Goal: Task Accomplishment & Management: Manage account settings

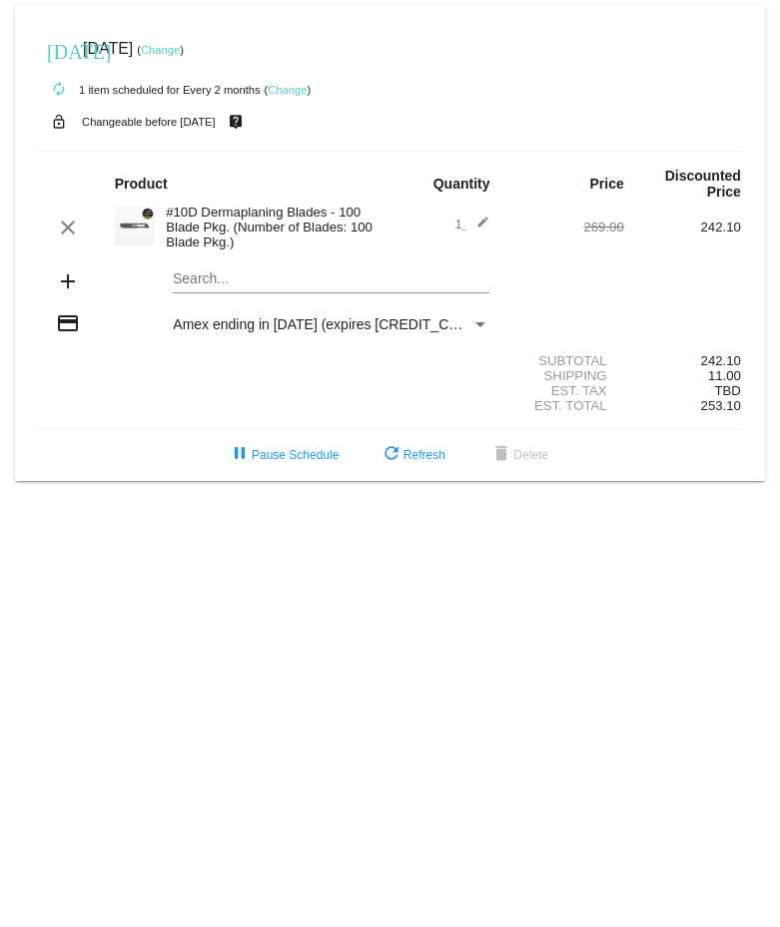
click at [283, 90] on link "Change" at bounding box center [287, 90] width 39 height 12
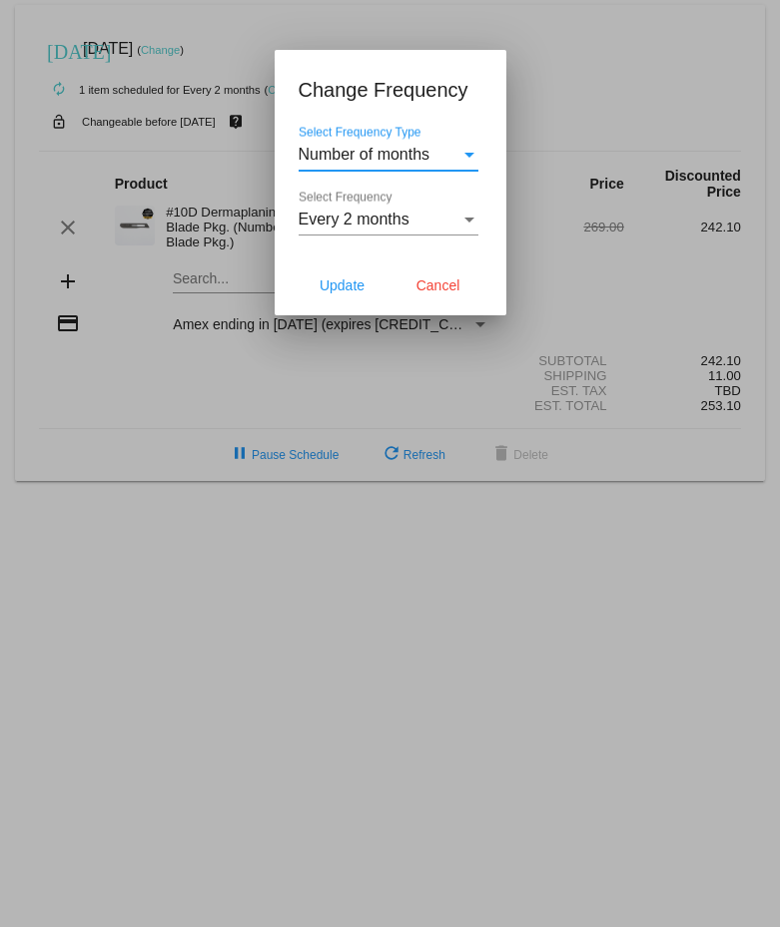
click at [470, 153] on div "Select Frequency Type" at bounding box center [469, 155] width 10 height 5
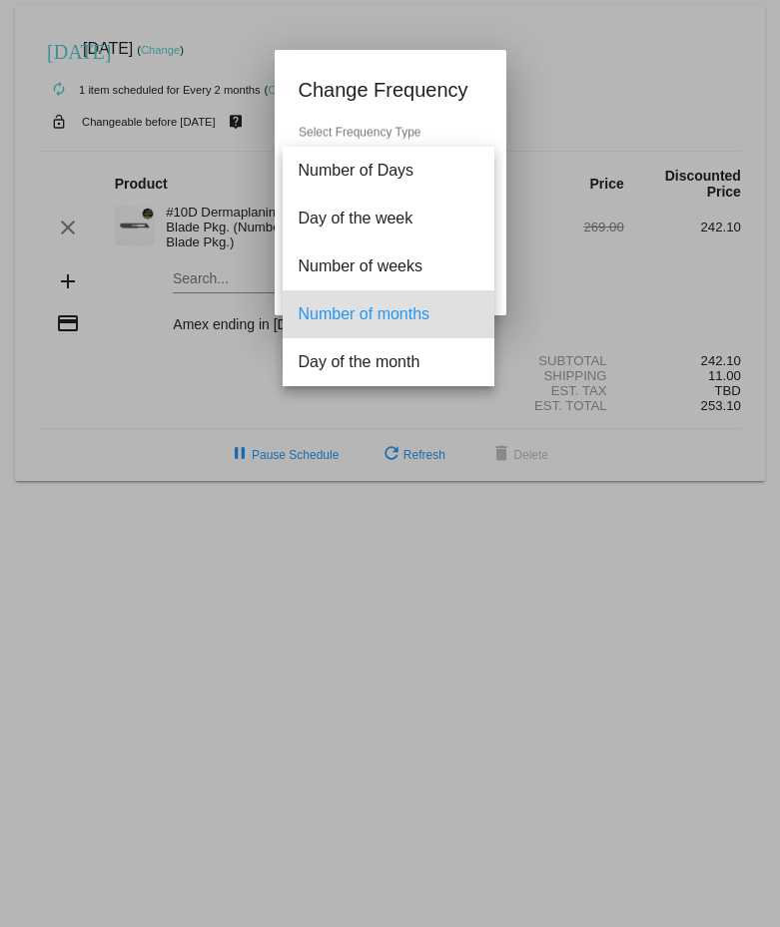
click at [559, 74] on div at bounding box center [390, 463] width 780 height 927
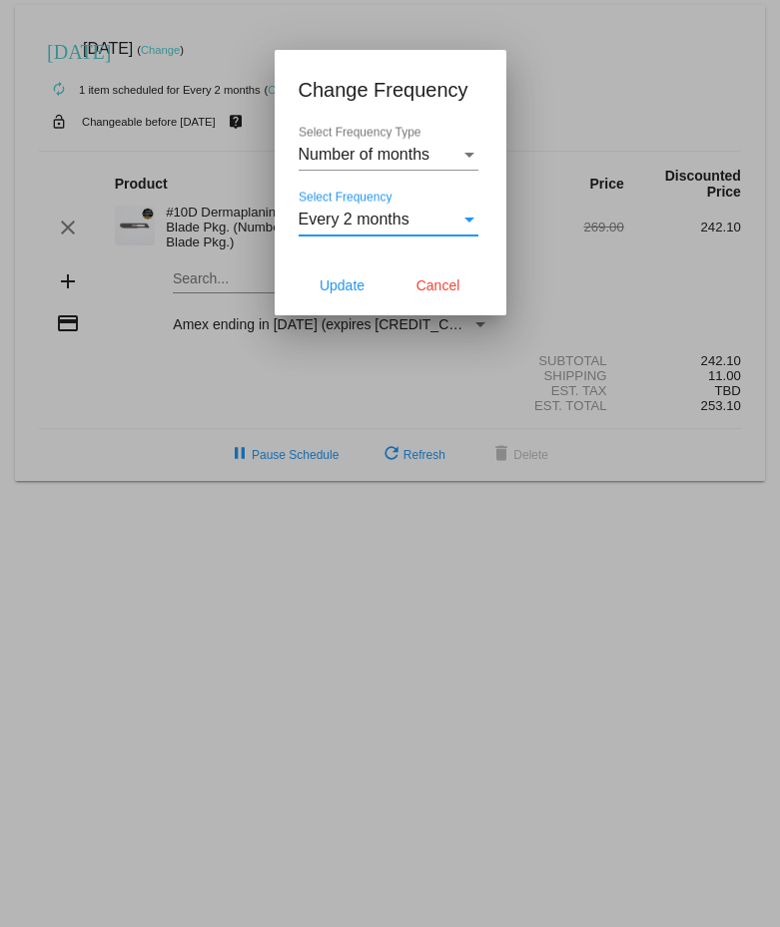
click at [471, 215] on div "Select Frequency" at bounding box center [469, 220] width 18 height 18
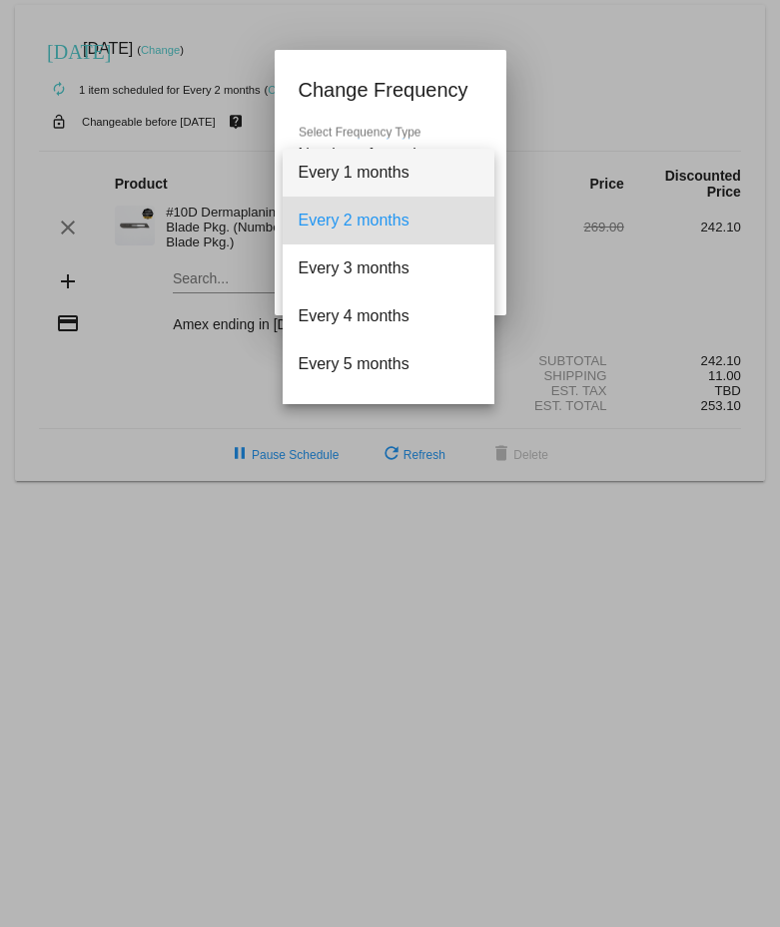
click at [411, 174] on span "Every 1 months" at bounding box center [389, 173] width 180 height 48
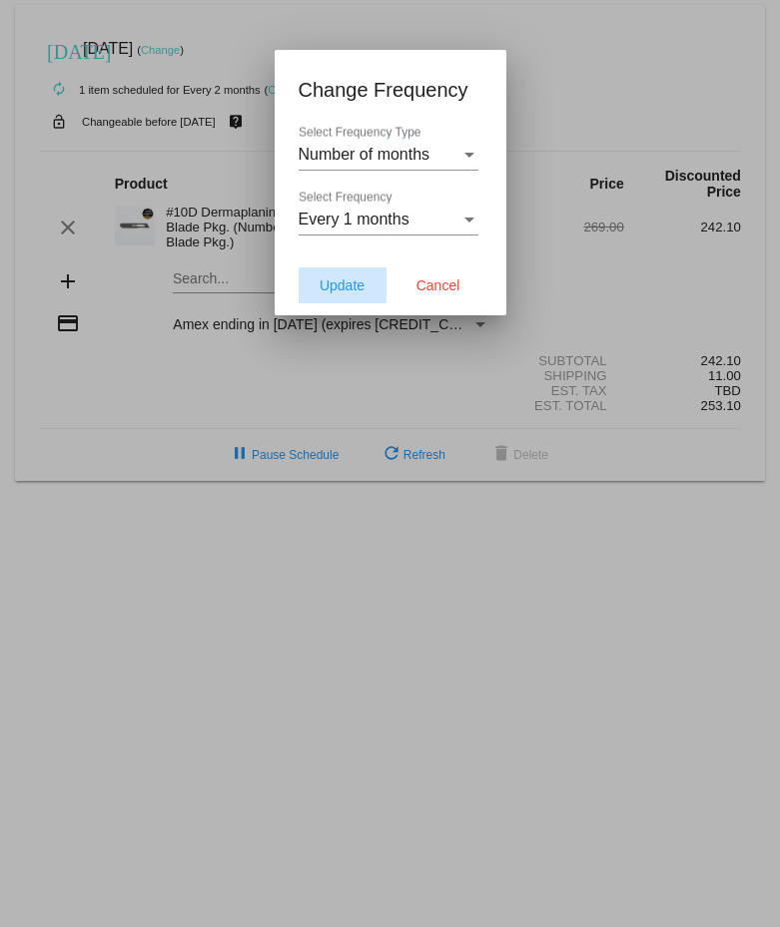
click at [344, 287] on span "Update" at bounding box center [341, 286] width 45 height 16
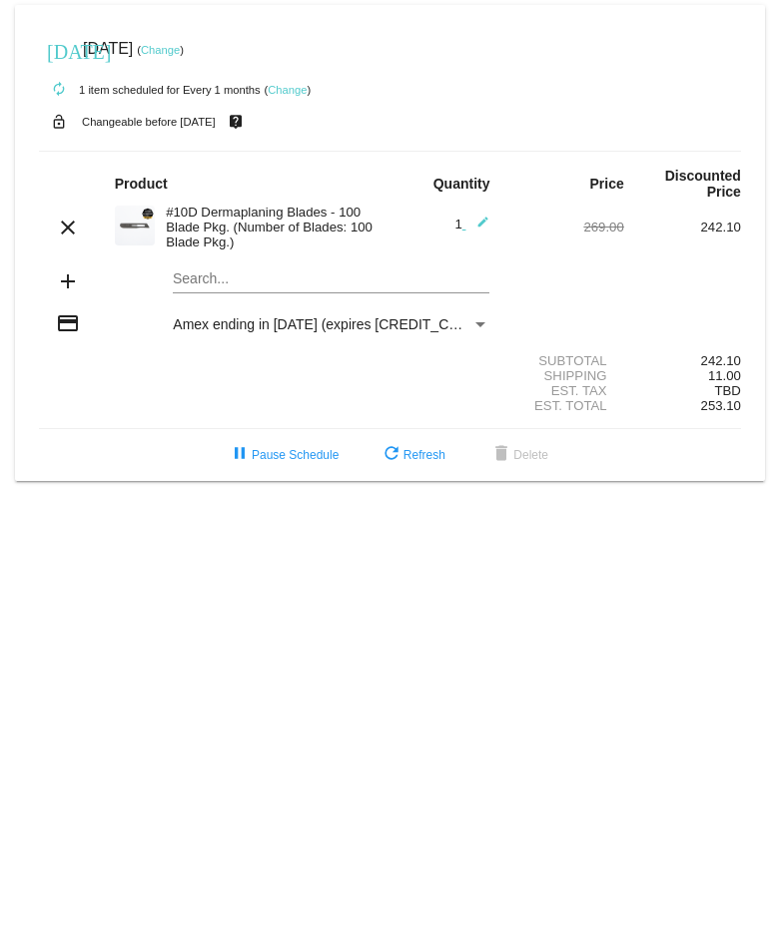
click at [180, 46] on link "Change" at bounding box center [160, 50] width 39 height 12
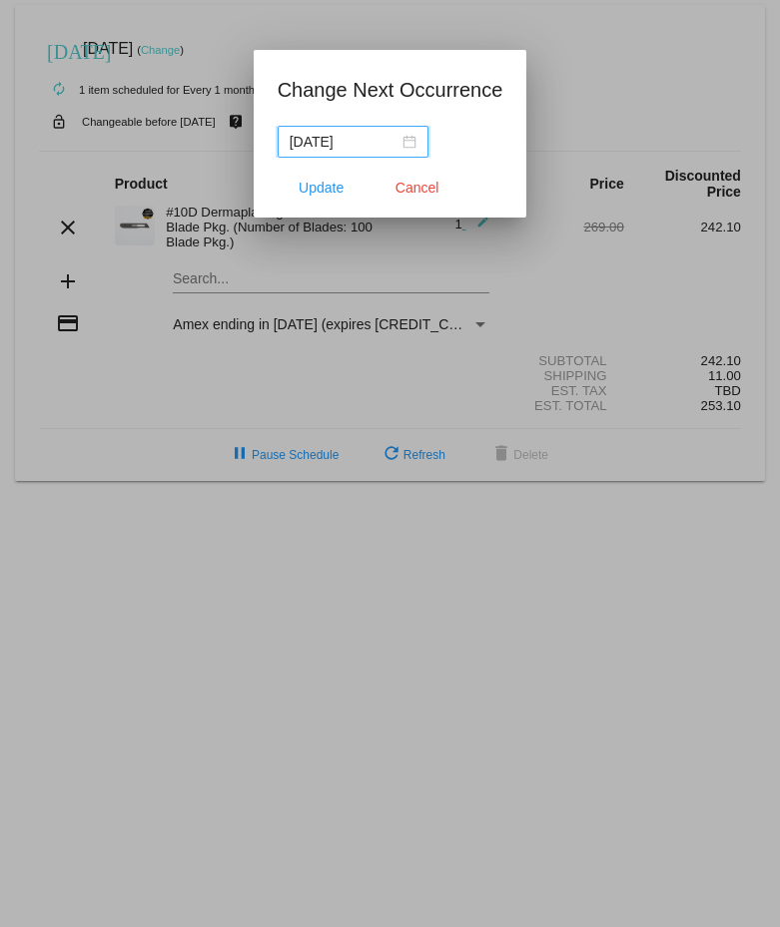
click at [369, 142] on input "[DATE]" at bounding box center [344, 142] width 109 height 22
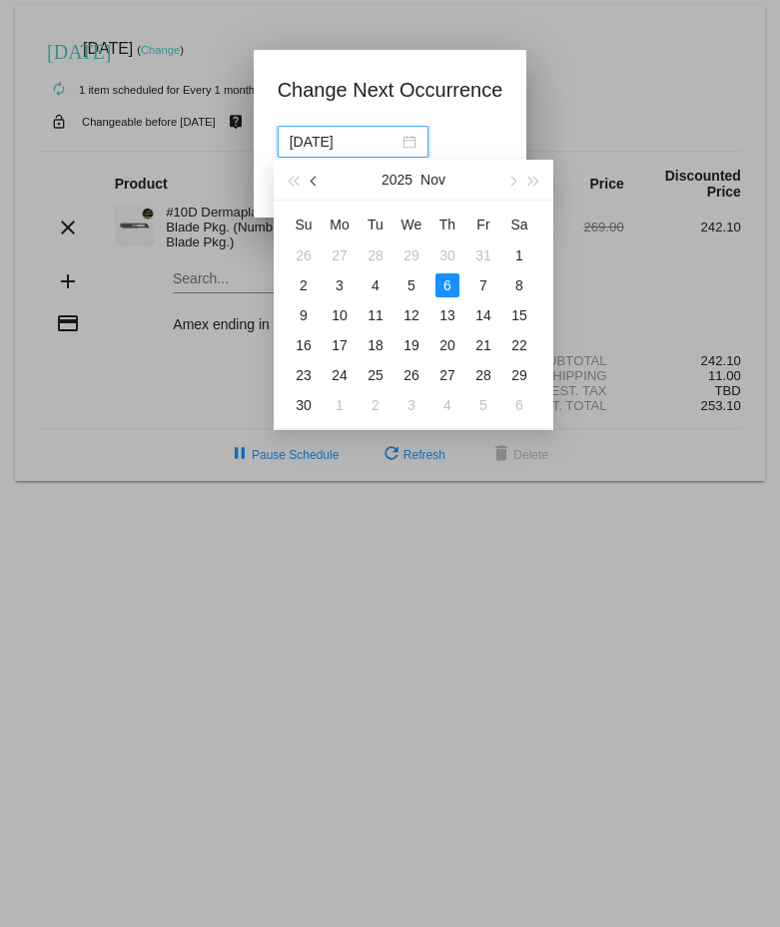
click at [313, 179] on span "button" at bounding box center [315, 182] width 10 height 10
click at [408, 312] on div "15" at bounding box center [411, 316] width 24 height 24
type input "[DATE]"
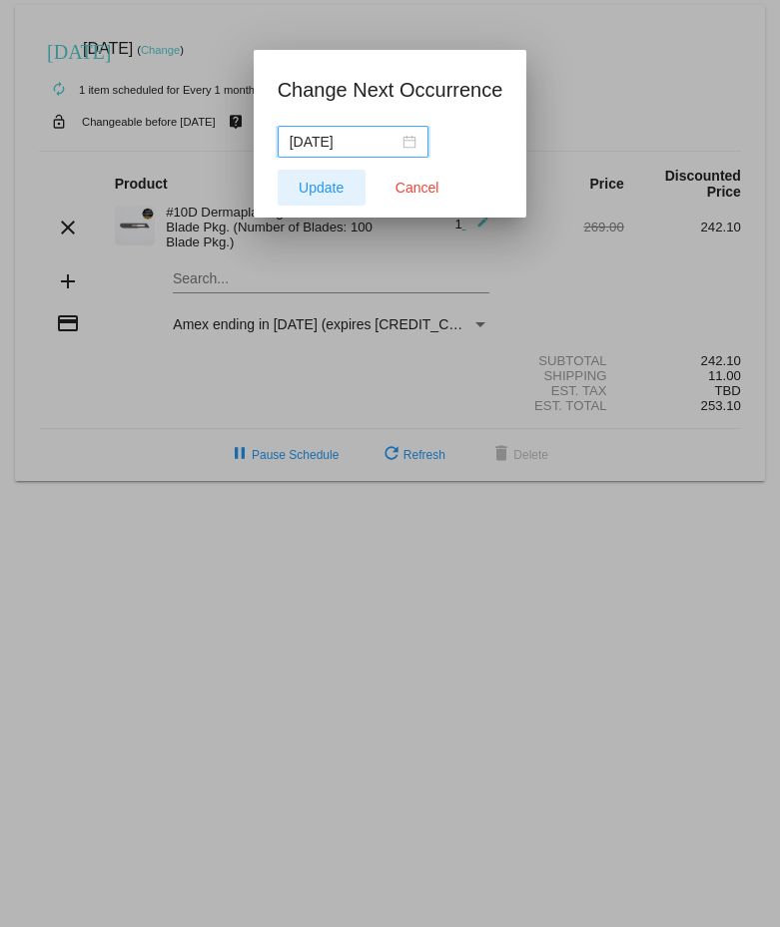
click at [333, 187] on span "Update" at bounding box center [321, 188] width 45 height 16
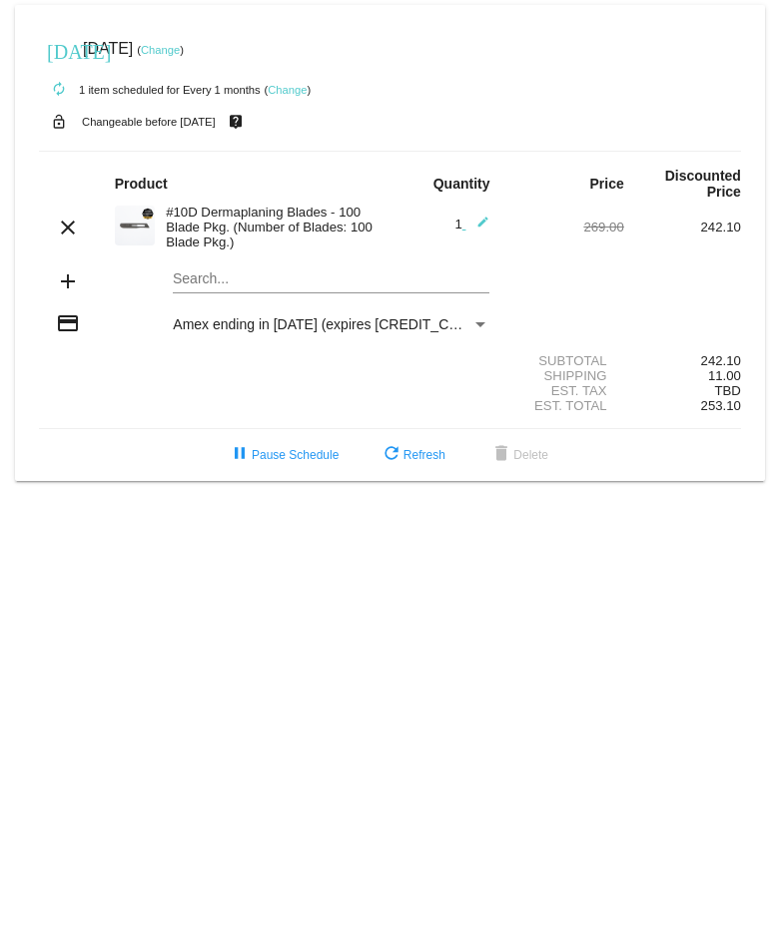
click at [364, 553] on body "[DATE] [DATE] ( Change ) autorenew 1 item scheduled for Every 1 months ( Change…" at bounding box center [390, 463] width 780 height 927
